Goal: Task Accomplishment & Management: Use online tool/utility

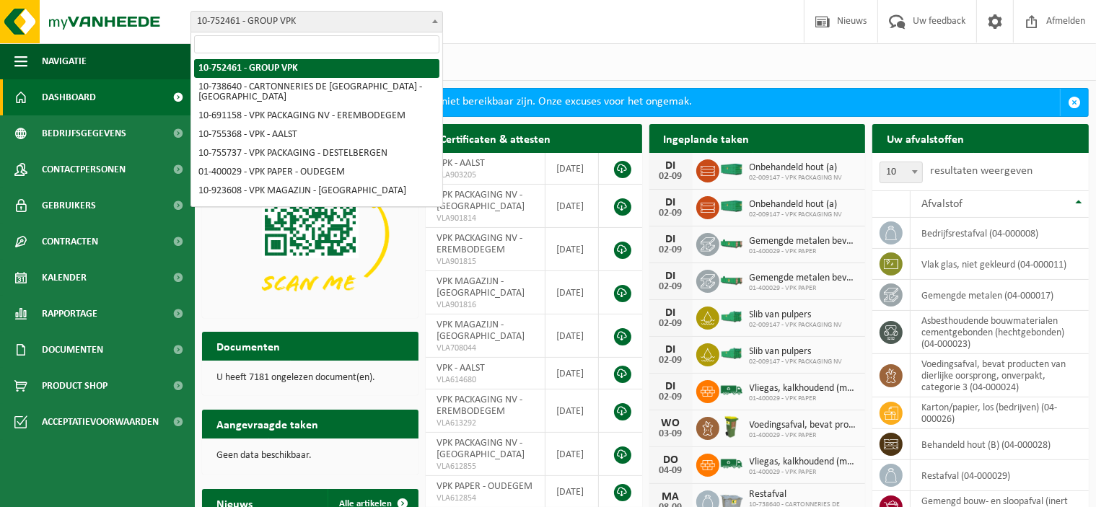
click at [437, 21] on b at bounding box center [435, 21] width 6 height 4
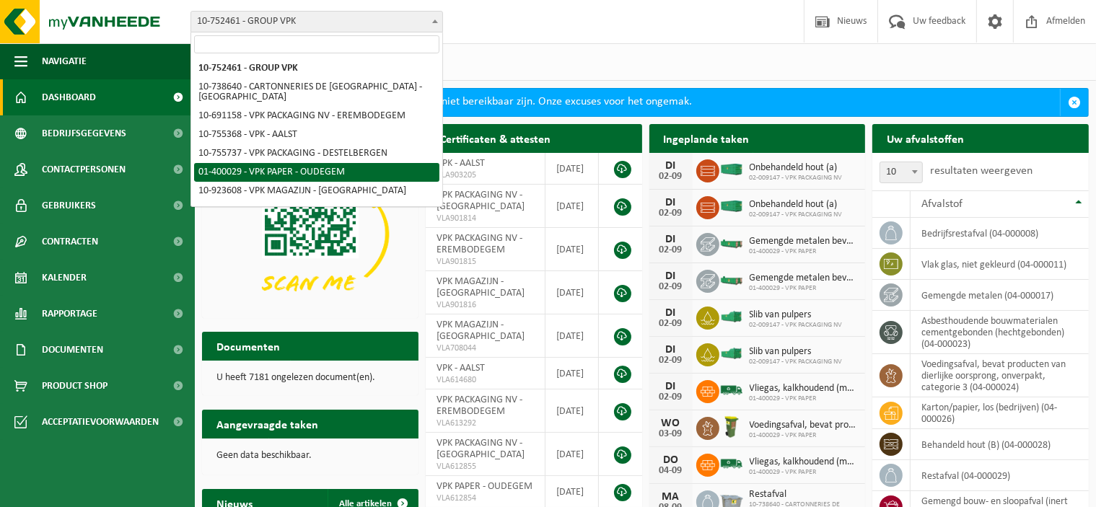
select select "948"
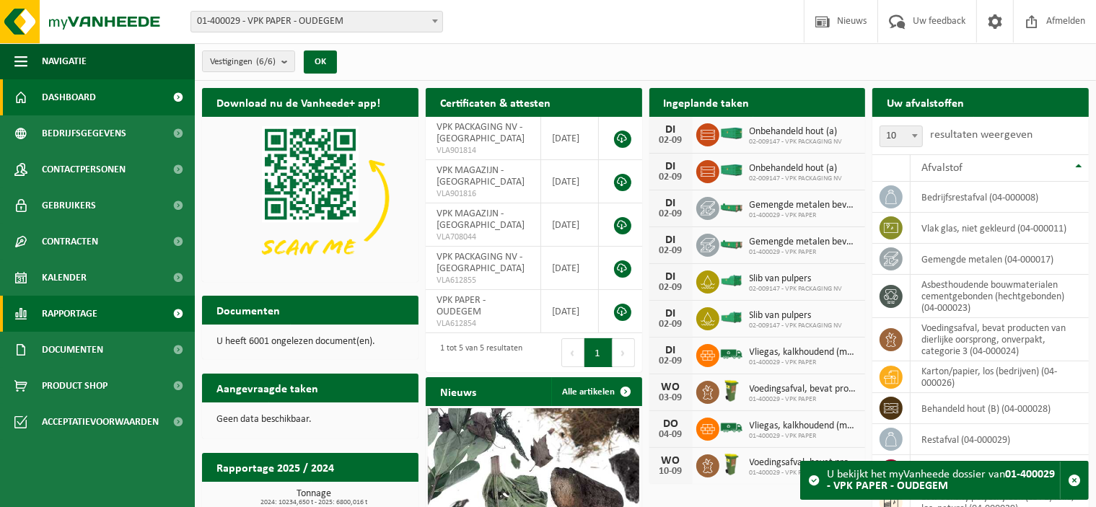
click at [81, 313] on span "Rapportage" at bounding box center [70, 314] width 56 height 36
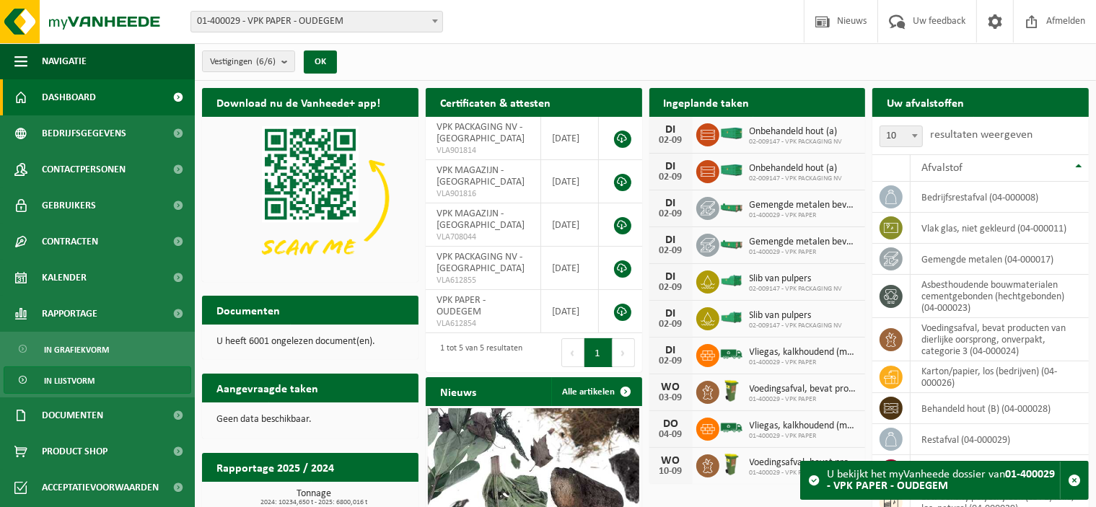
click at [79, 383] on span "In lijstvorm" at bounding box center [69, 380] width 51 height 27
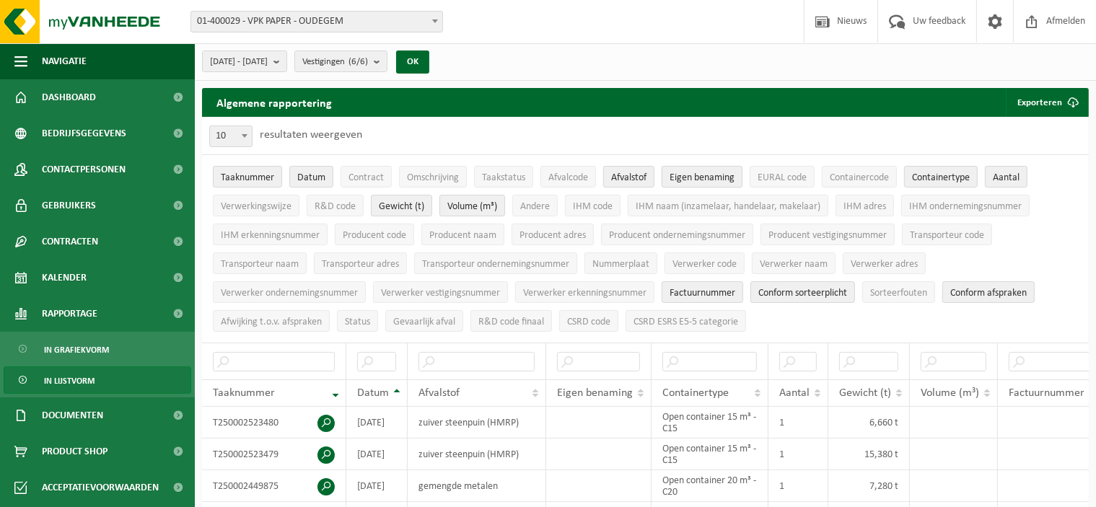
drag, startPoint x: 696, startPoint y: 179, endPoint x: 725, endPoint y: 179, distance: 28.9
click at [696, 179] on span "Eigen benaming" at bounding box center [702, 177] width 65 height 11
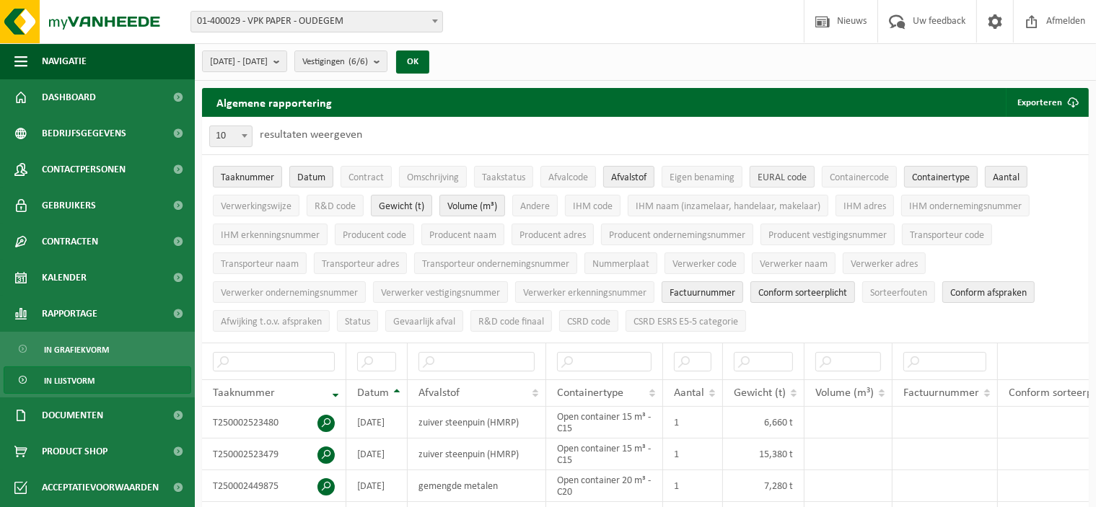
click at [800, 177] on span "EURAL code" at bounding box center [782, 177] width 49 height 11
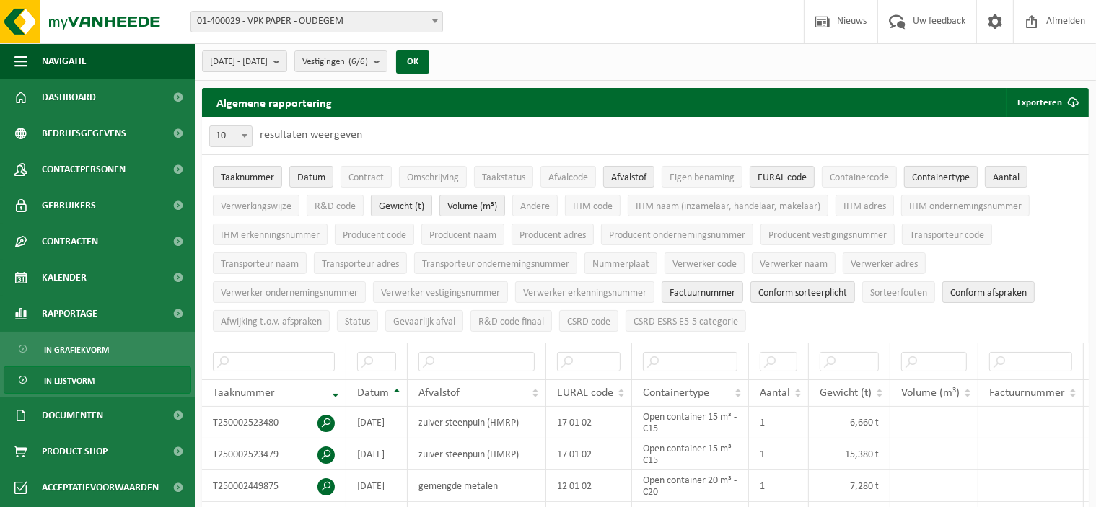
click at [962, 177] on span "Containertype" at bounding box center [941, 177] width 58 height 11
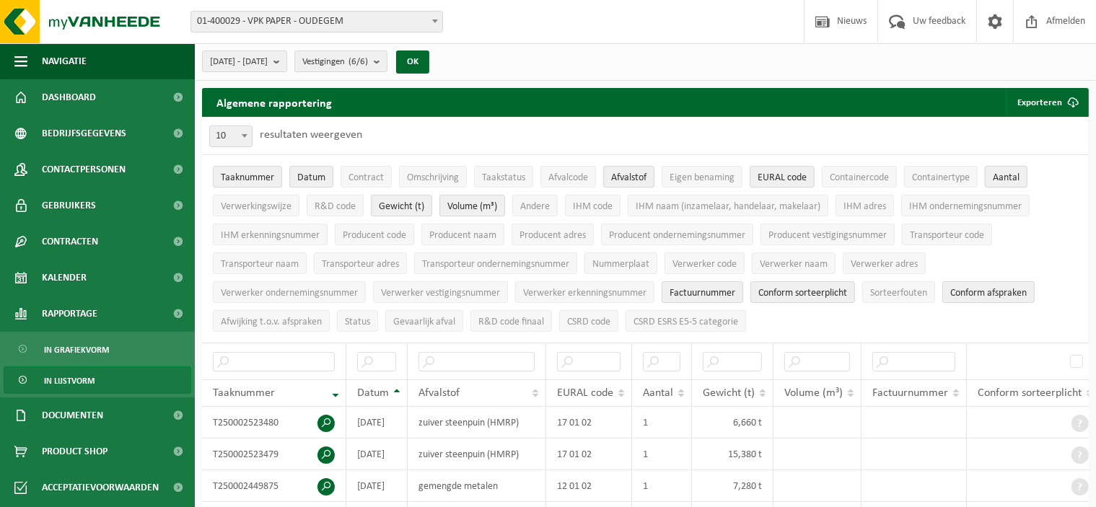
click at [1016, 172] on span "Aantal" at bounding box center [1006, 177] width 27 height 11
click at [286, 203] on span "Verwerkingswijze" at bounding box center [256, 206] width 71 height 11
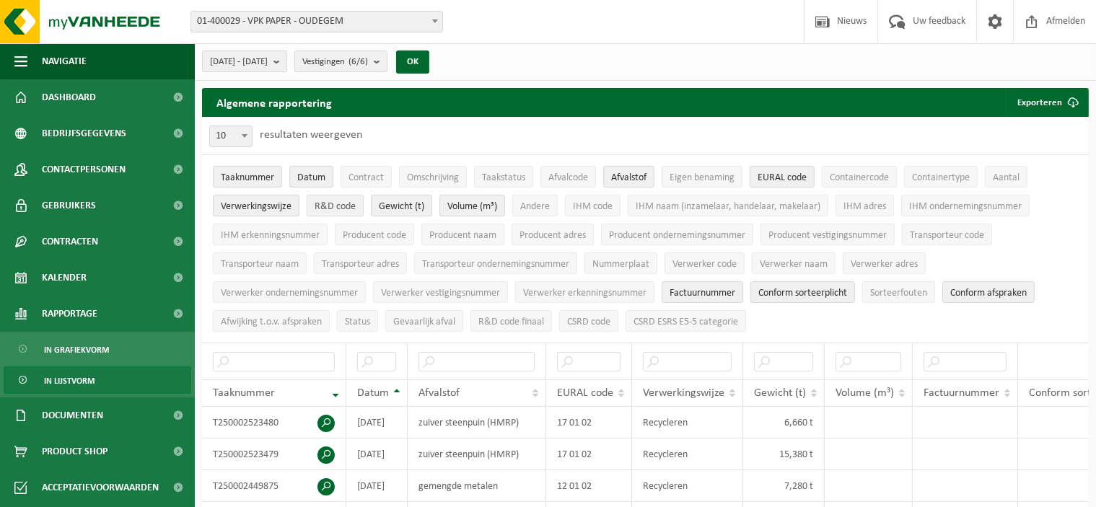
click at [337, 204] on span "R&D code" at bounding box center [335, 206] width 41 height 11
click at [245, 263] on span "Transporteur naam" at bounding box center [260, 264] width 78 height 11
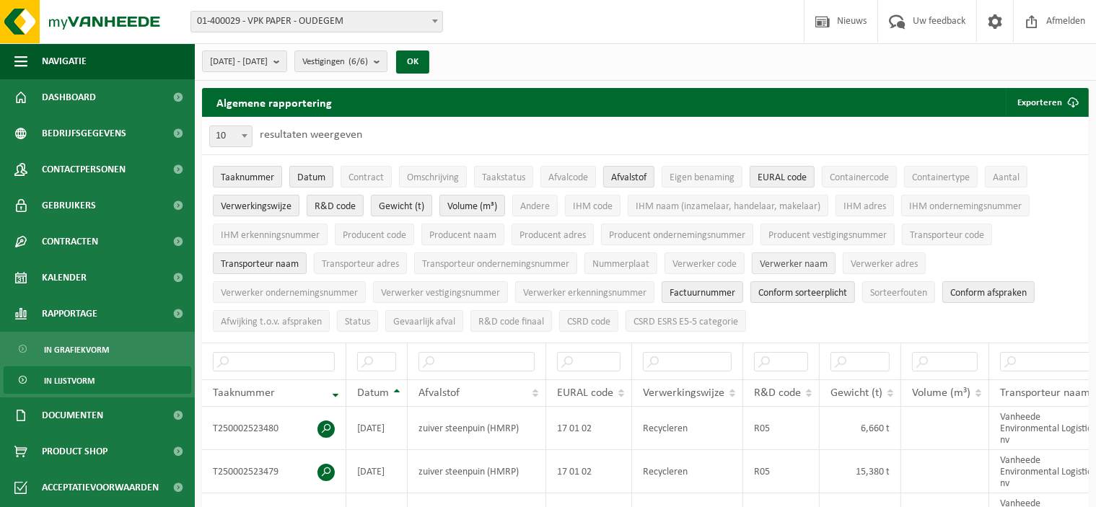
click at [796, 266] on span "Verwerker naam" at bounding box center [794, 264] width 68 height 11
click at [881, 266] on span "Verwerker adres" at bounding box center [884, 264] width 67 height 11
click at [713, 294] on span "Factuurnummer" at bounding box center [703, 293] width 66 height 11
click at [777, 291] on span "Conform sorteerplicht" at bounding box center [802, 293] width 89 height 11
click at [993, 294] on span "Conform afspraken" at bounding box center [988, 293] width 76 height 11
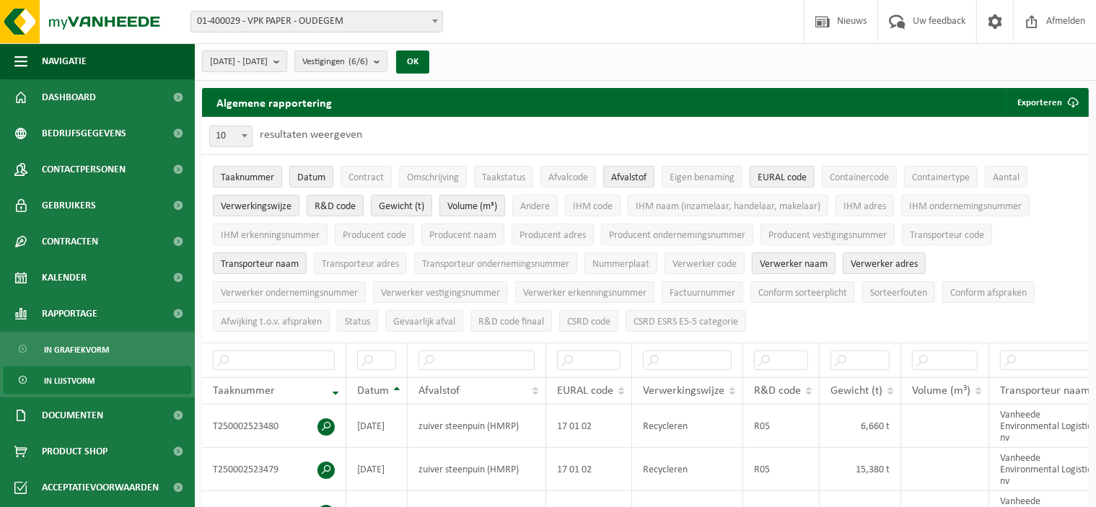
click at [287, 62] on b "submit" at bounding box center [280, 61] width 13 height 20
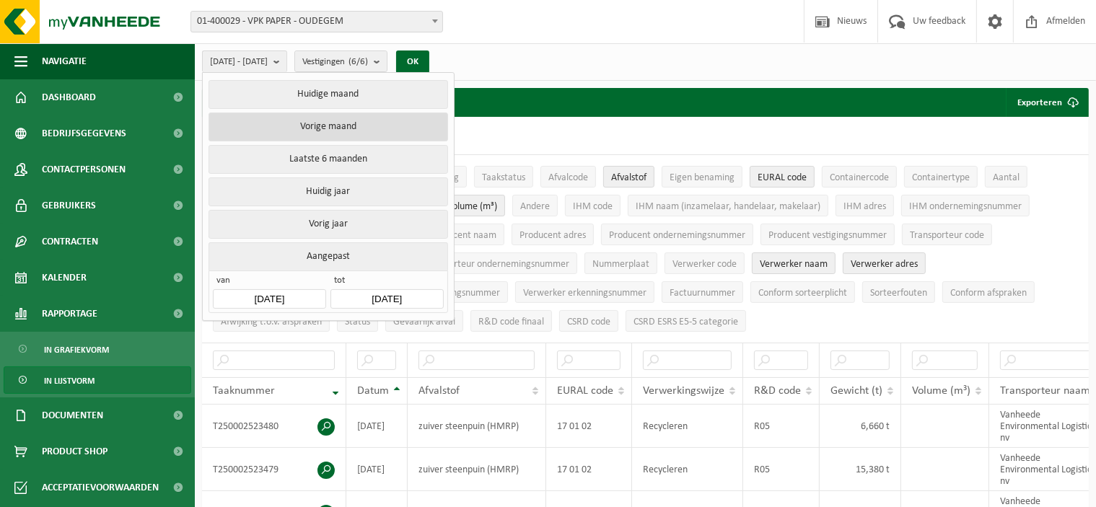
click at [329, 128] on button "Vorige maand" at bounding box center [328, 127] width 239 height 29
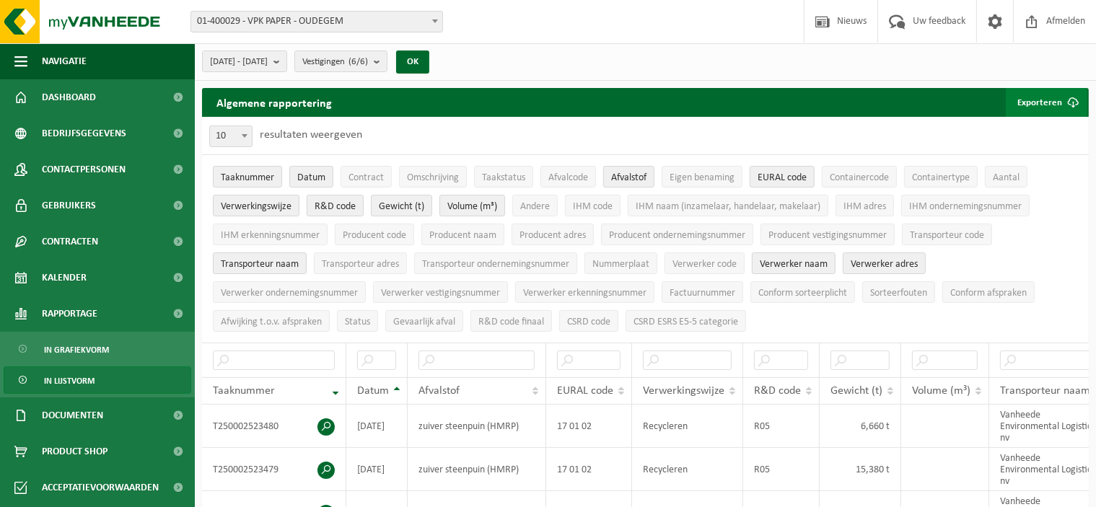
click at [1035, 100] on button "Exporteren" at bounding box center [1047, 102] width 82 height 29
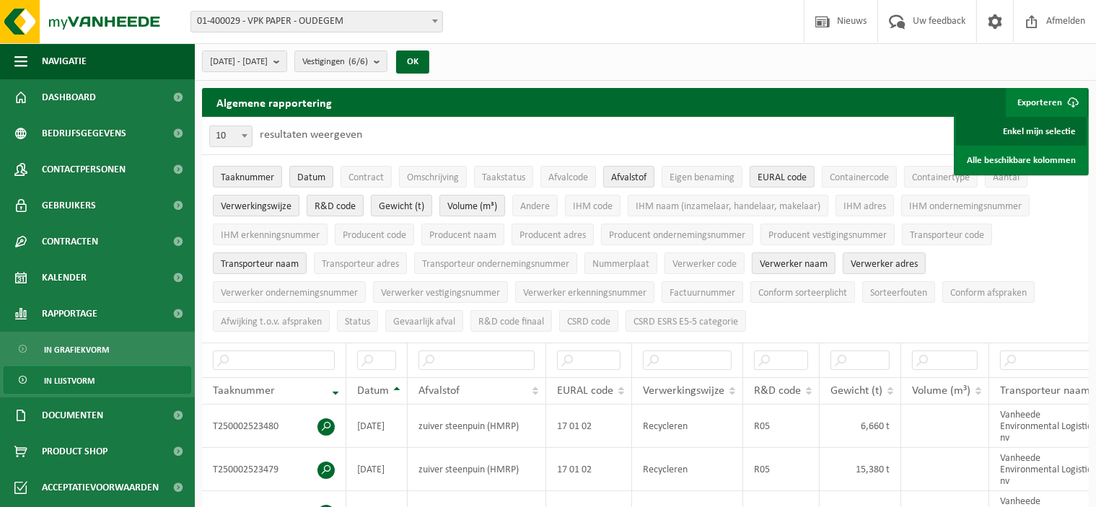
click at [1028, 136] on link "Enkel mijn selectie" at bounding box center [1021, 131] width 131 height 29
